Goal: Transaction & Acquisition: Purchase product/service

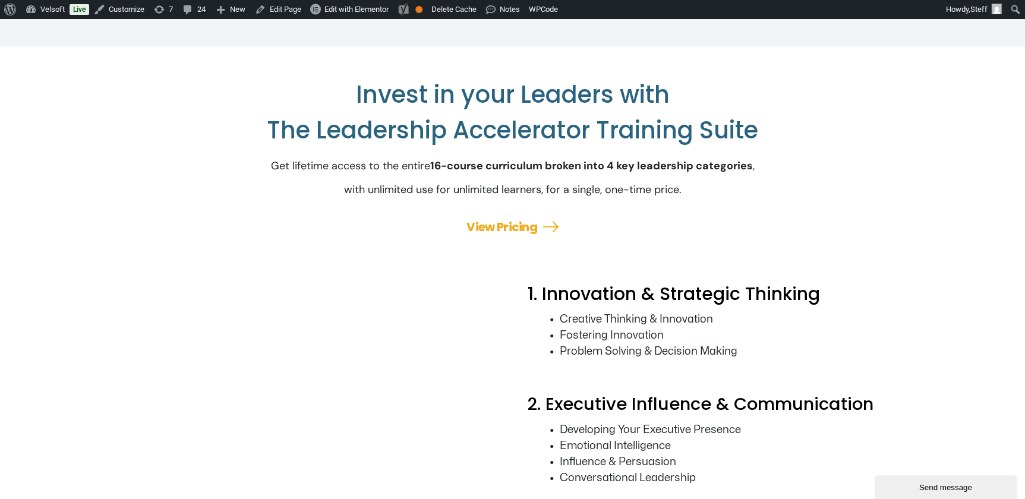
scroll to position [1241, 0]
